Goal: Information Seeking & Learning: Learn about a topic

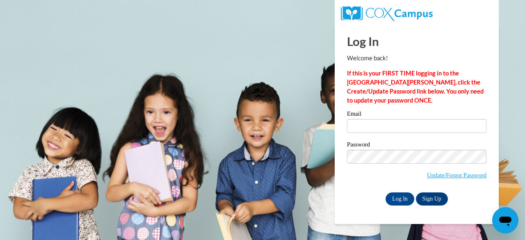
type input "hill.carnedra.a@muscogee.k12.ga.us"
click at [393, 199] on input "Log In" at bounding box center [400, 198] width 29 height 13
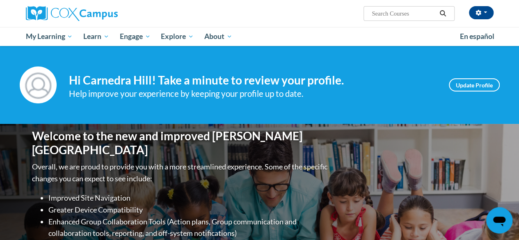
click at [97, 35] on span "Learn" at bounding box center [96, 37] width 26 height 10
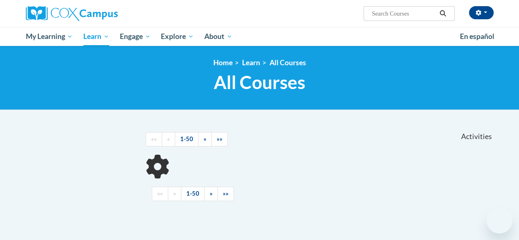
click at [48, 35] on span "My Learning" at bounding box center [48, 37] width 47 height 10
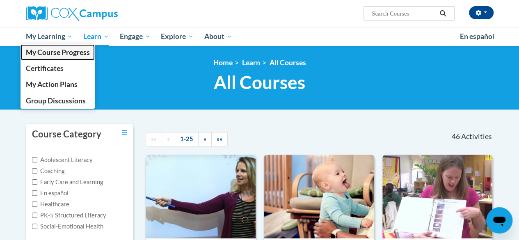
click at [72, 50] on span "My Course Progress" at bounding box center [57, 52] width 64 height 9
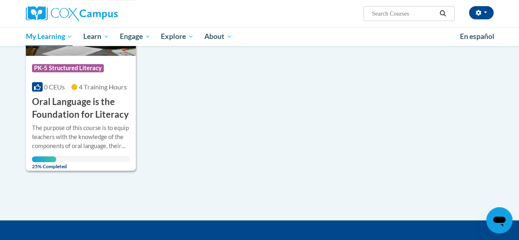
scroll to position [177, 0]
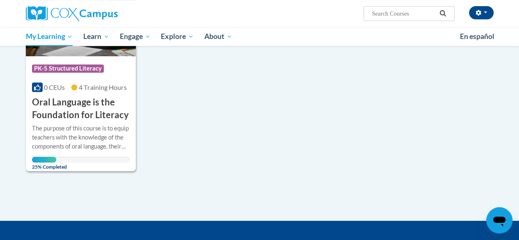
click at [84, 130] on div "The purpose of this course is to equip teachers with the knowledge of the compo…" at bounding box center [81, 137] width 98 height 27
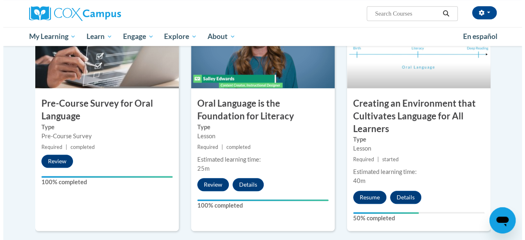
scroll to position [227, 0]
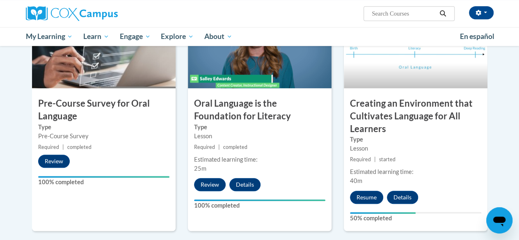
click at [370, 201] on button "Resume" at bounding box center [366, 197] width 33 height 13
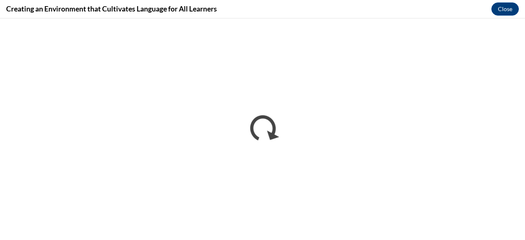
scroll to position [0, 0]
